Goal: Information Seeking & Learning: Learn about a topic

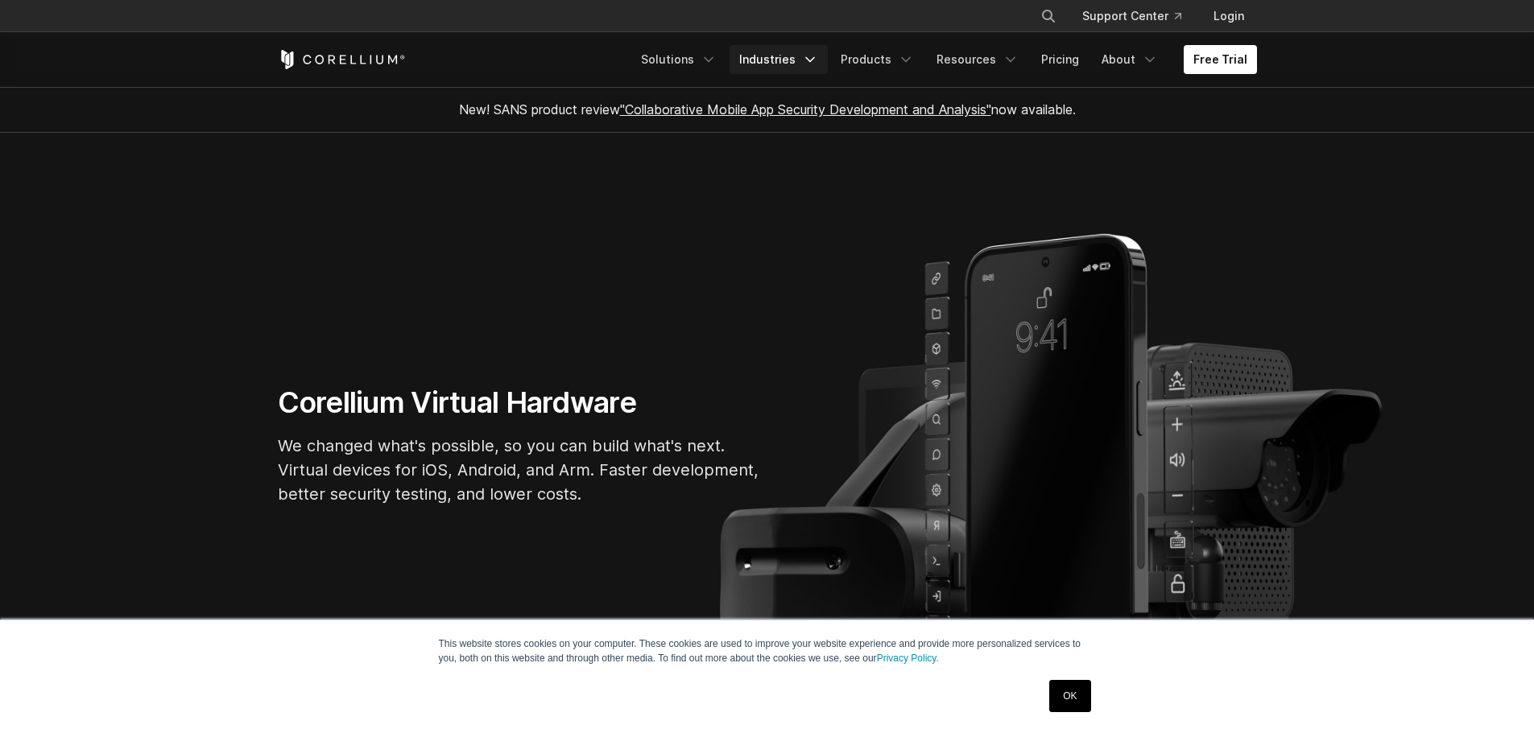
drag, startPoint x: 0, startPoint y: 0, endPoint x: 783, endPoint y: 56, distance: 785.4
click at [783, 56] on link "Industries" at bounding box center [778, 59] width 98 height 29
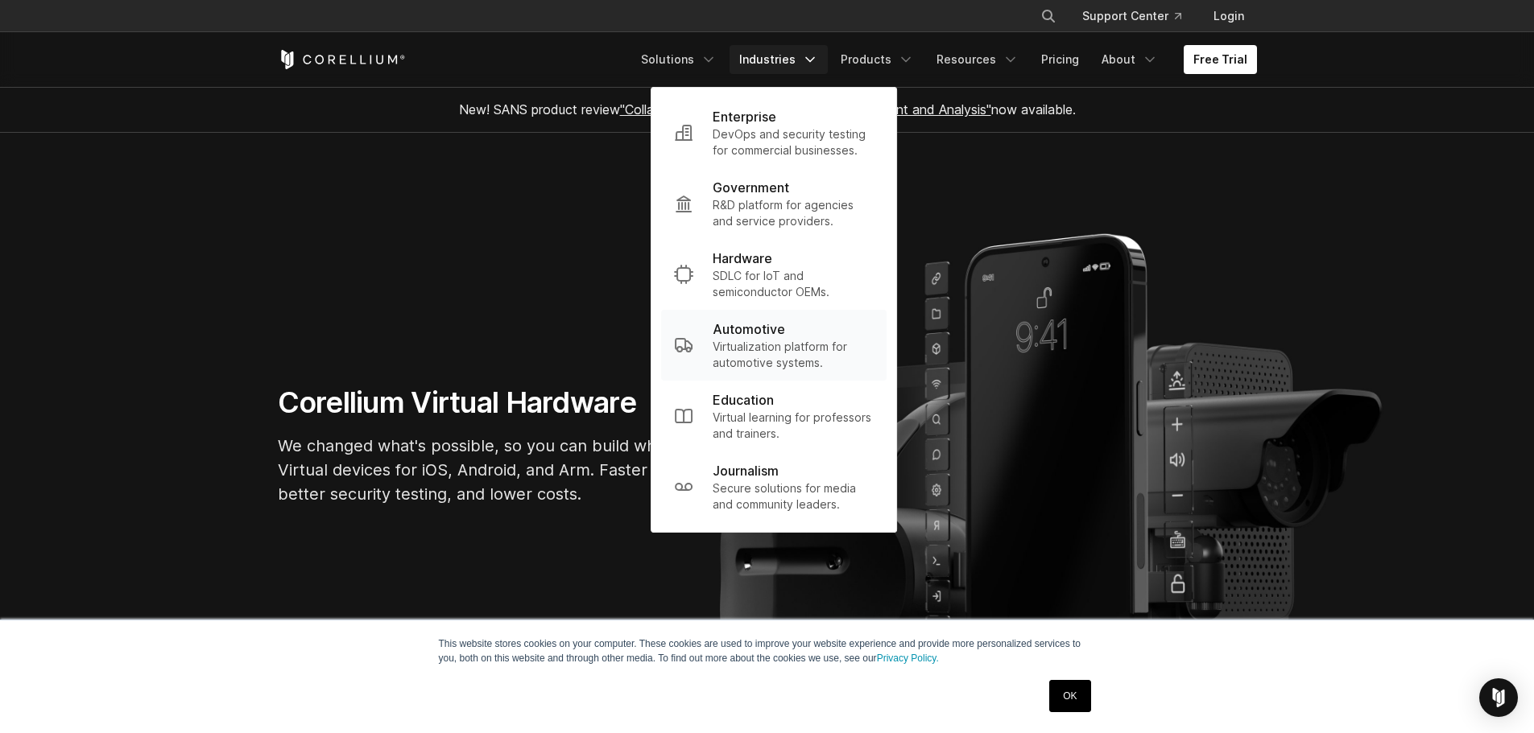
click at [785, 333] on p "Automotive" at bounding box center [749, 329] width 72 height 19
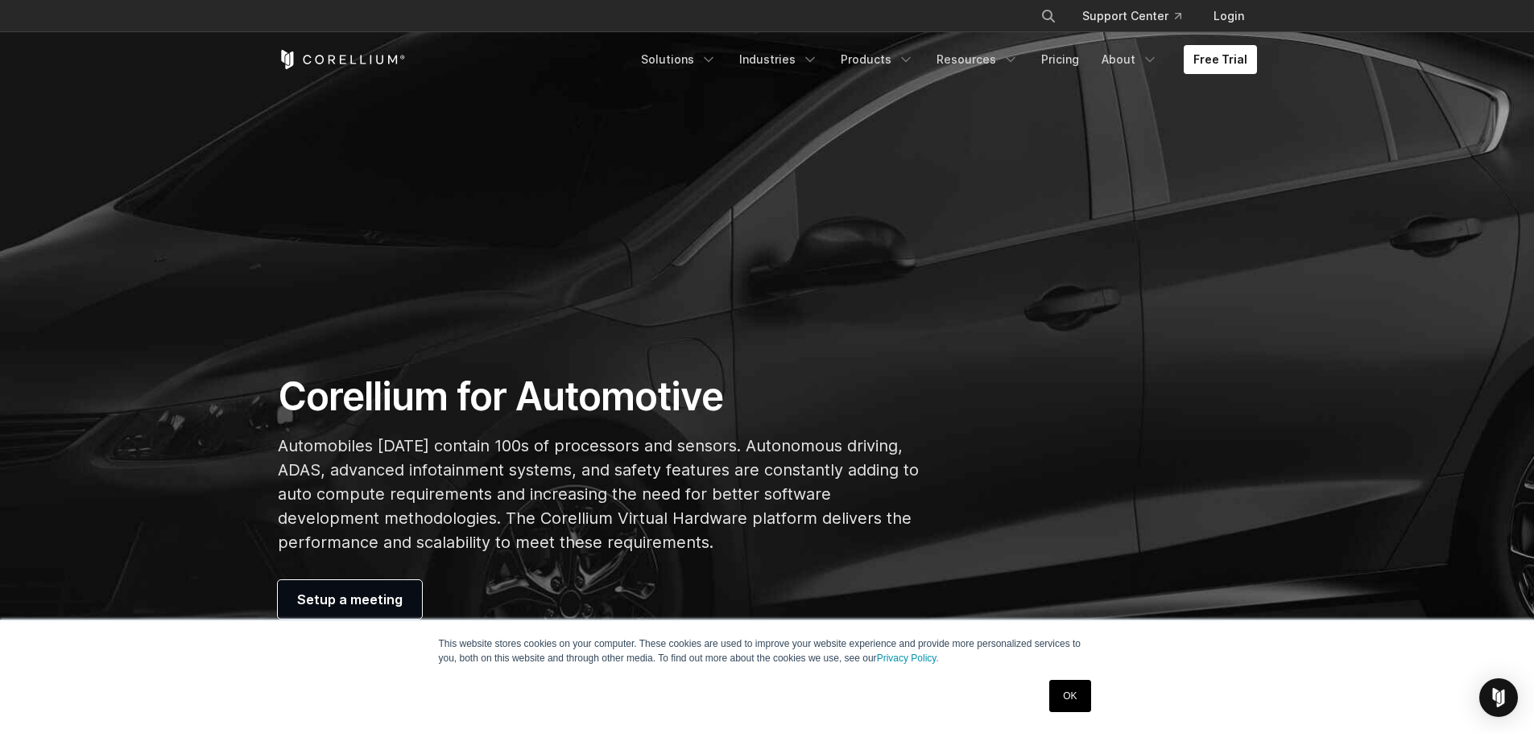
click at [1069, 689] on link "OK" at bounding box center [1069, 696] width 41 height 32
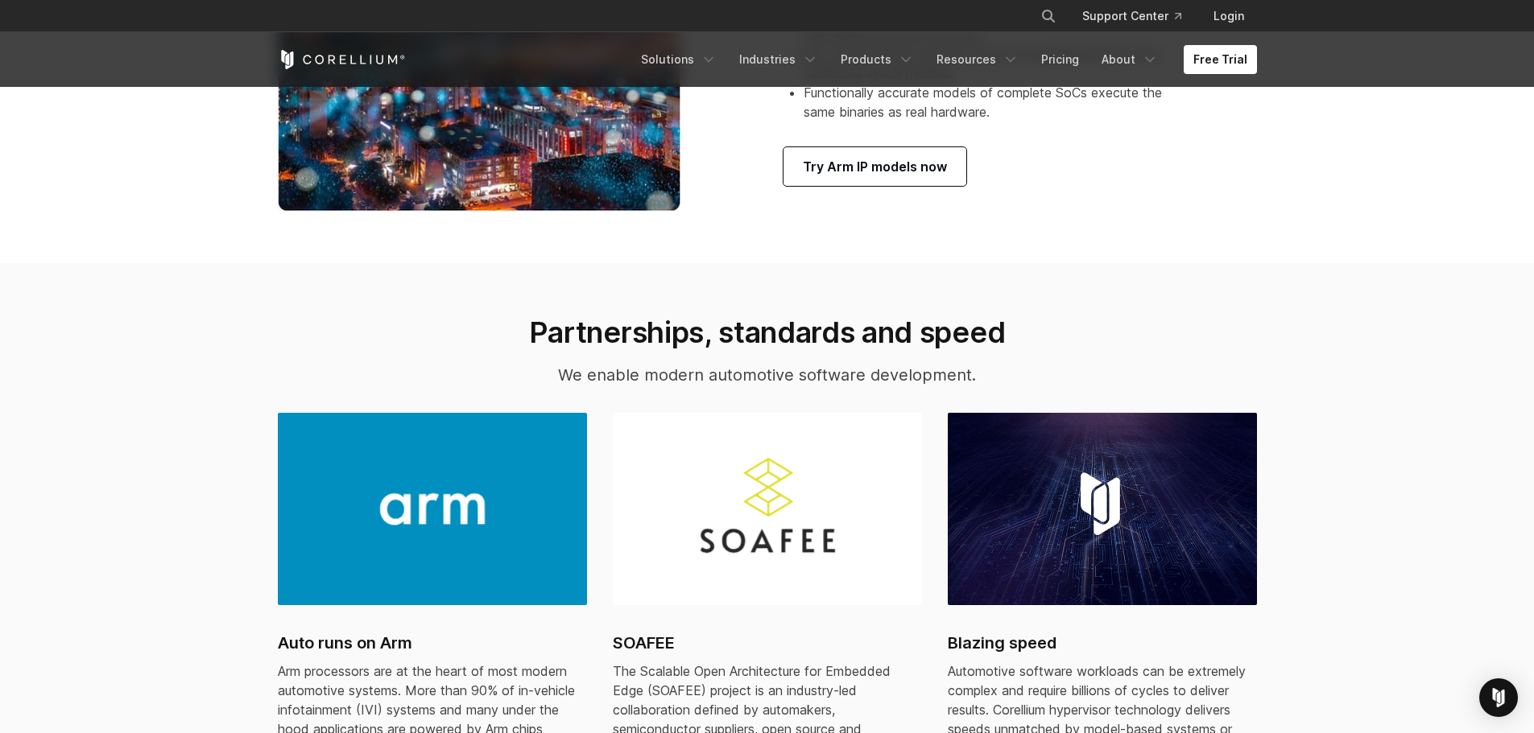
scroll to position [1369, 0]
